Goal: Find contact information: Find contact information

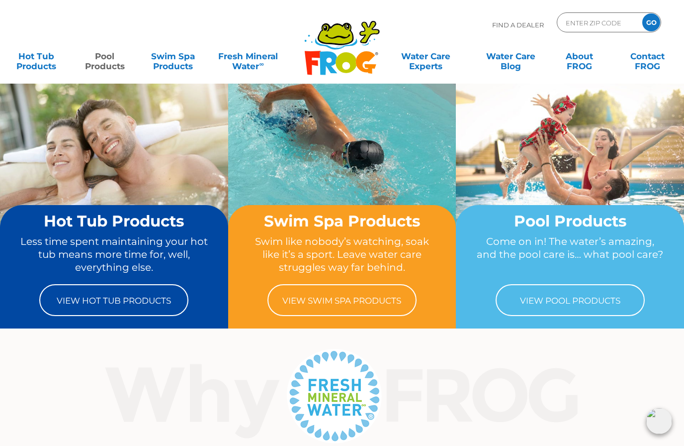
click at [101, 66] on link "Pool Products" at bounding box center [104, 56] width 53 height 20
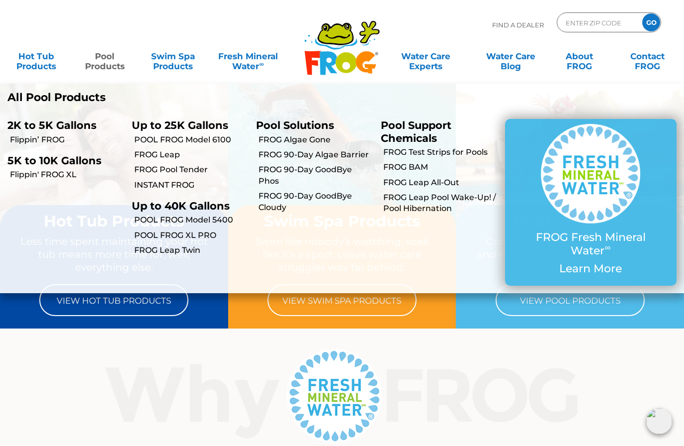
click at [10, 137] on link "Flippin’ FROG" at bounding box center [67, 139] width 114 height 11
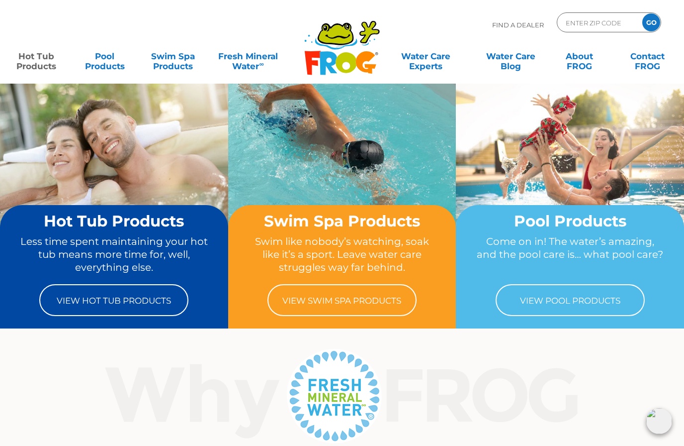
click at [23, 61] on link "Hot Tub Products" at bounding box center [36, 56] width 53 height 20
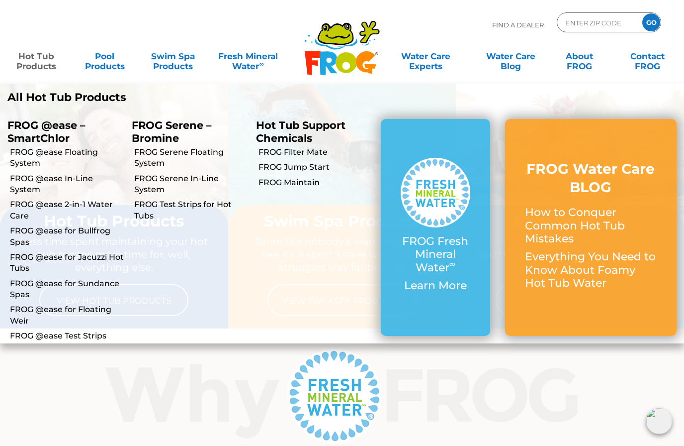
click at [20, 151] on link "FROG @ease Floating System" at bounding box center [67, 158] width 114 height 22
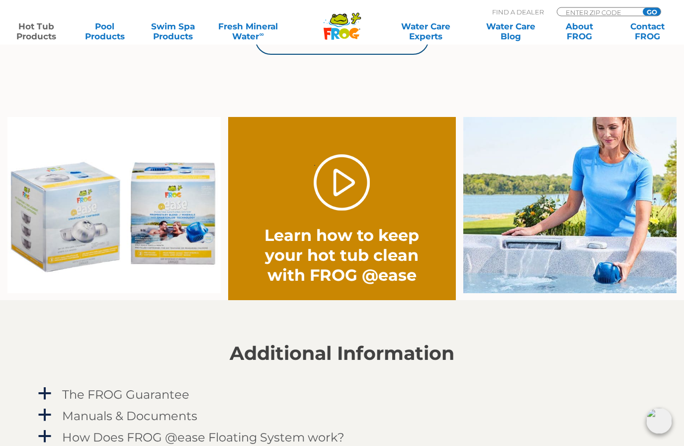
scroll to position [698, 0]
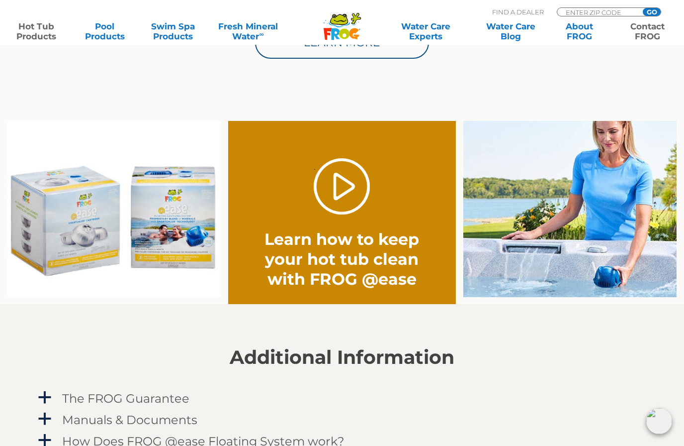
click at [653, 31] on link "Contact FROG" at bounding box center [647, 31] width 53 height 20
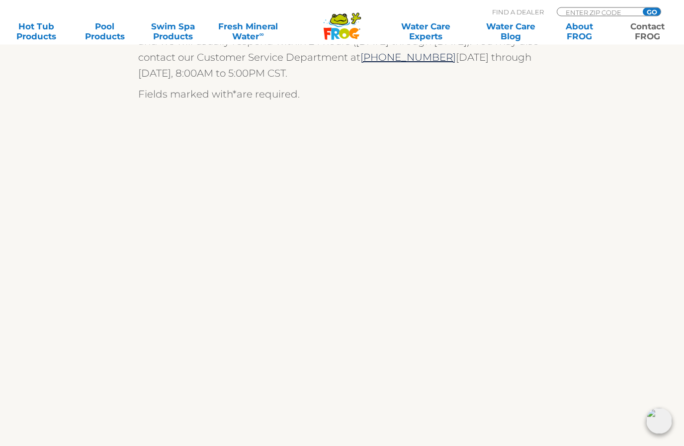
scroll to position [322, 0]
click at [598, 388] on div "We are always ready to help! We appreciate your comments and are happy to help …" at bounding box center [342, 250] width 612 height 692
click at [600, 384] on div "We are always ready to help! We appreciate your comments and are happy to help …" at bounding box center [342, 250] width 612 height 692
click at [598, 388] on div "We are always ready to help! We appreciate your comments and are happy to help …" at bounding box center [342, 250] width 612 height 692
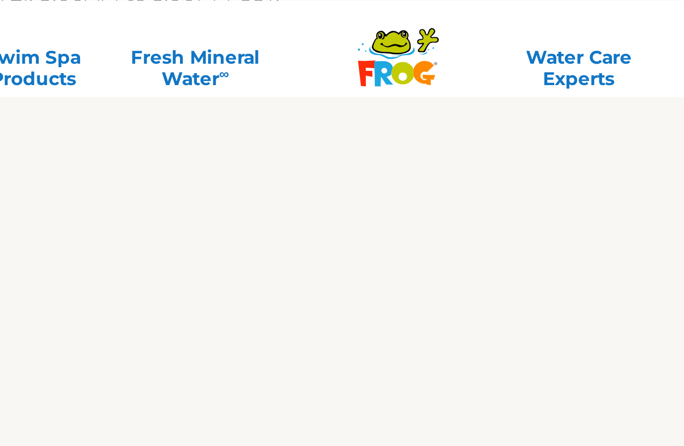
scroll to position [397, 0]
